Goal: Task Accomplishment & Management: Manage account settings

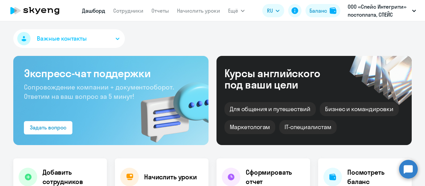
click at [369, 11] on p "ООО «Спейс Интегрити» постоплата, СПЕЙС ИНТЕГРИТИ, ООО" at bounding box center [379, 11] width 62 height 16
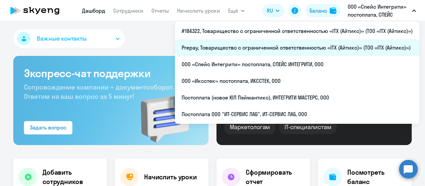
click at [299, 49] on li "Prepay, Товарищество с ограниченной ответственностью «ITX (Айтикс)» (ТОО «ITX (…" at bounding box center [297, 47] width 245 height 17
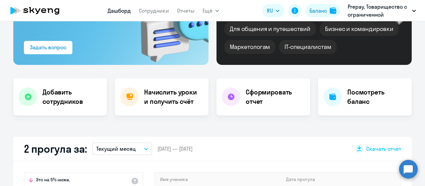
scroll to position [133, 0]
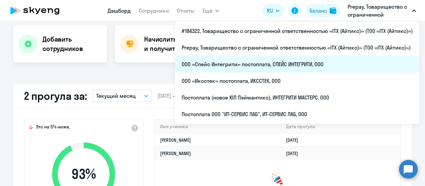
select select "30"
click at [301, 61] on li "ООО «Спейс Интегрити» постоплата, СПЕЙС ИНТЕГРИТИ, ООО" at bounding box center [297, 64] width 245 height 17
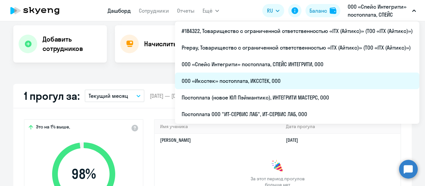
click at [312, 81] on li "ООО «Иксстек» постоплата, ИКССТЕК, ООО" at bounding box center [297, 80] width 245 height 17
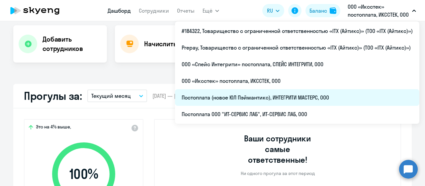
click at [314, 100] on li "Постоплата (новое ЮЛ Пэймантикс), ИНТЕГРИТИ МАСТЕРС, ООО" at bounding box center [297, 97] width 245 height 17
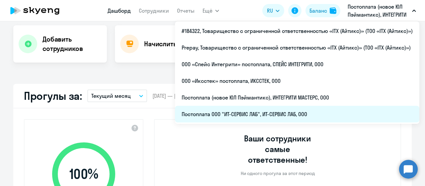
click at [319, 116] on li "Постоплата ООО "ИТ-СЕРВИС ЛАБ", ИТ-СЕРВИС ЛАБ, ООО" at bounding box center [297, 114] width 245 height 17
select select "30"
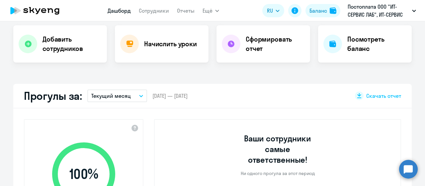
select select "30"
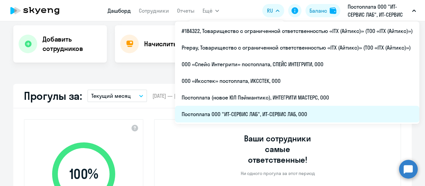
click at [286, 109] on li "Постоплата ООО "ИТ-СЕРВИС ЛАБ", ИТ-СЕРВИС ЛАБ, ООО" at bounding box center [297, 114] width 245 height 17
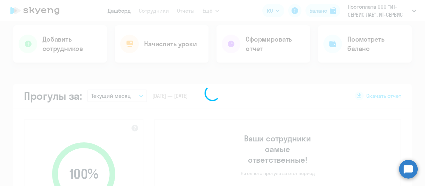
scroll to position [133, 0]
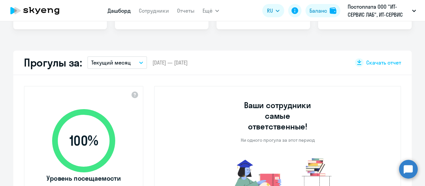
select select "30"
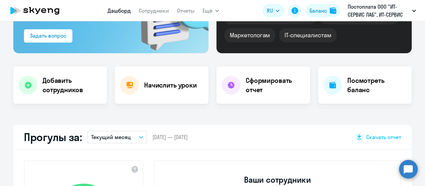
scroll to position [0, 0]
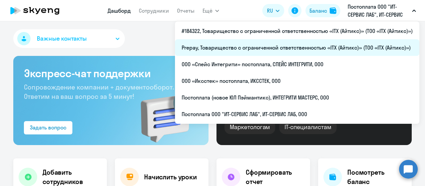
click at [302, 45] on li "Prepay, Товарищество с ограниченной ответственностью «ITX (Айтикс)» (ТОО «ITX (…" at bounding box center [297, 47] width 245 height 17
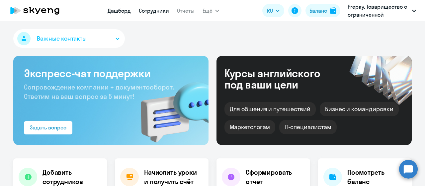
click at [158, 9] on link "Сотрудники" at bounding box center [154, 10] width 30 height 7
select select "30"
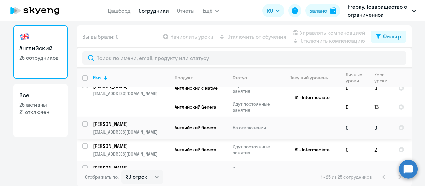
scroll to position [328, 0]
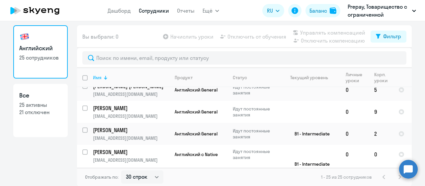
click at [104, 72] on th "Имя" at bounding box center [129, 77] width 82 height 19
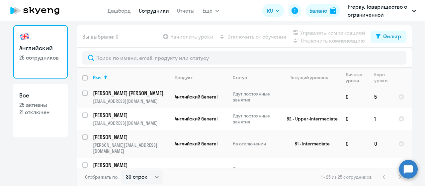
scroll to position [299, 0]
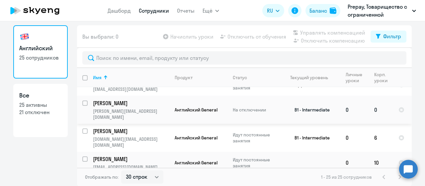
click at [84, 100] on input "select row 10385090" at bounding box center [88, 106] width 13 height 13
checkbox input "true"
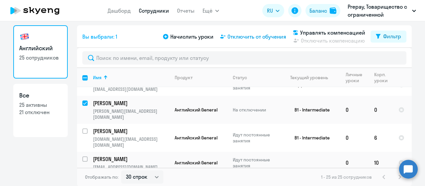
click at [252, 35] on span "Отключить от обучения" at bounding box center [257, 37] width 59 height 8
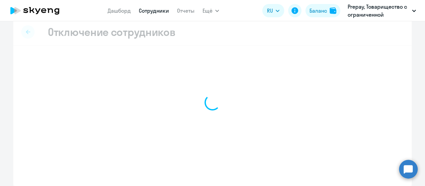
scroll to position [8, 0]
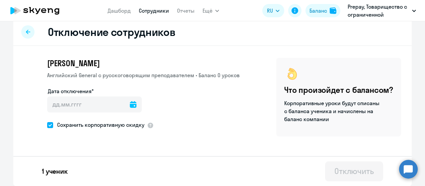
click at [130, 102] on icon at bounding box center [133, 104] width 7 height 7
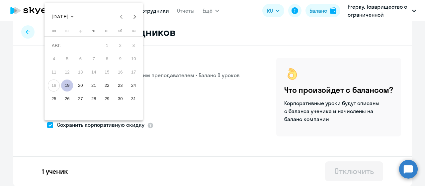
click at [70, 85] on span "19" at bounding box center [67, 85] width 12 height 12
type input "[DATE]"
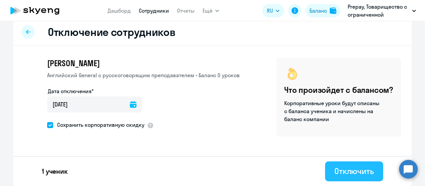
click at [331, 172] on button "Отключить" at bounding box center [354, 171] width 58 height 20
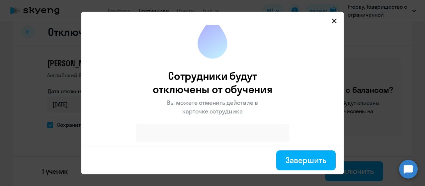
scroll to position [13, 0]
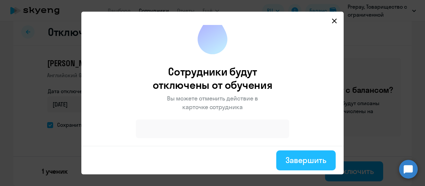
click at [310, 165] on div "Завершить" at bounding box center [306, 160] width 41 height 11
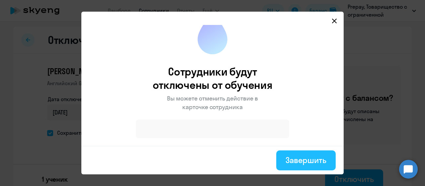
select select "30"
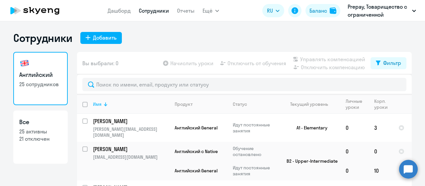
click at [105, 105] on div at bounding box center [105, 103] width 1 height 3
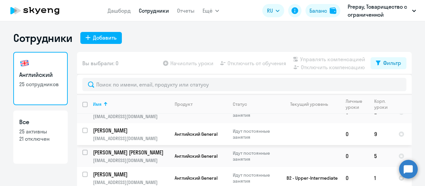
scroll to position [266, 0]
